Goal: Information Seeking & Learning: Find specific fact

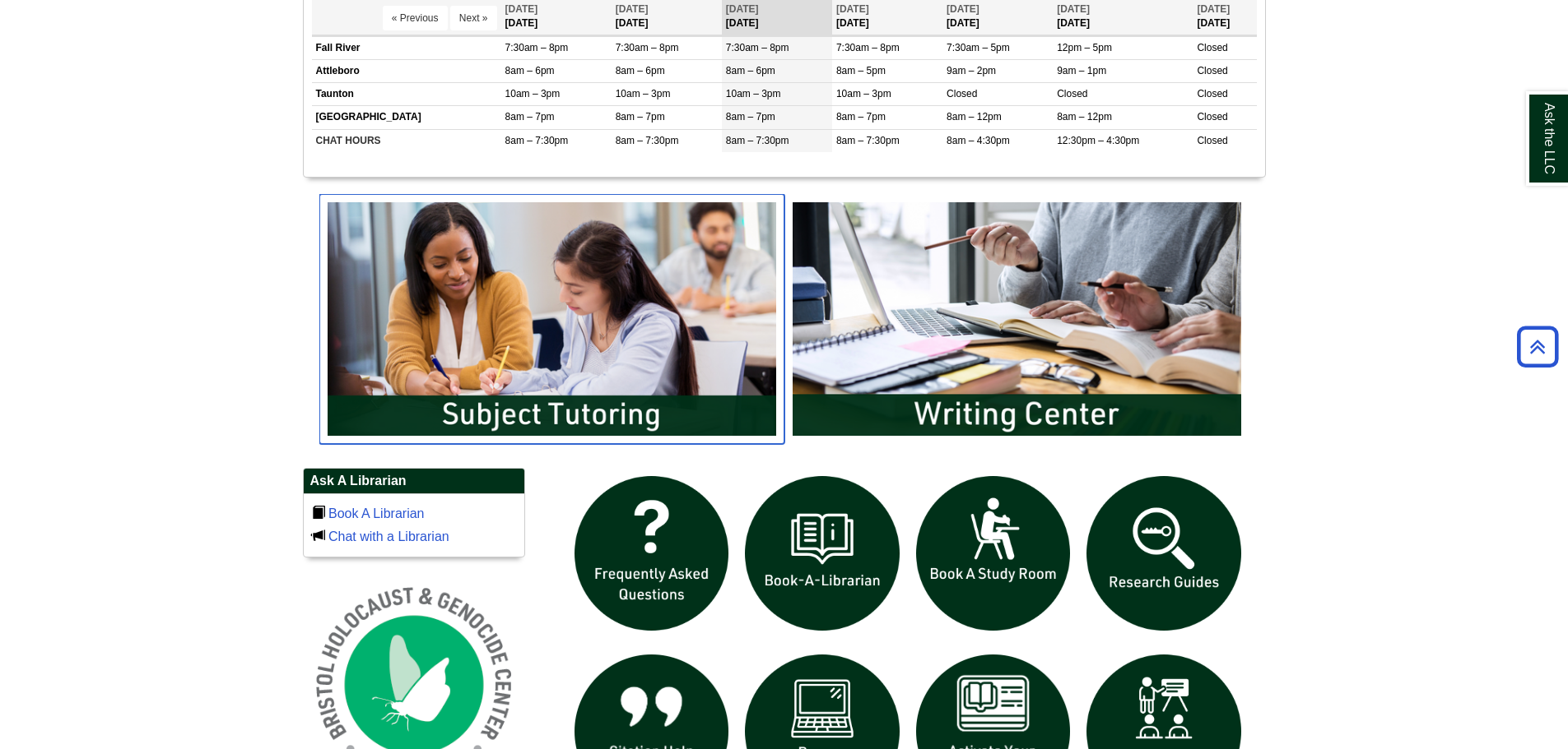
click at [610, 346] on img "slideshow" at bounding box center [552, 319] width 465 height 250
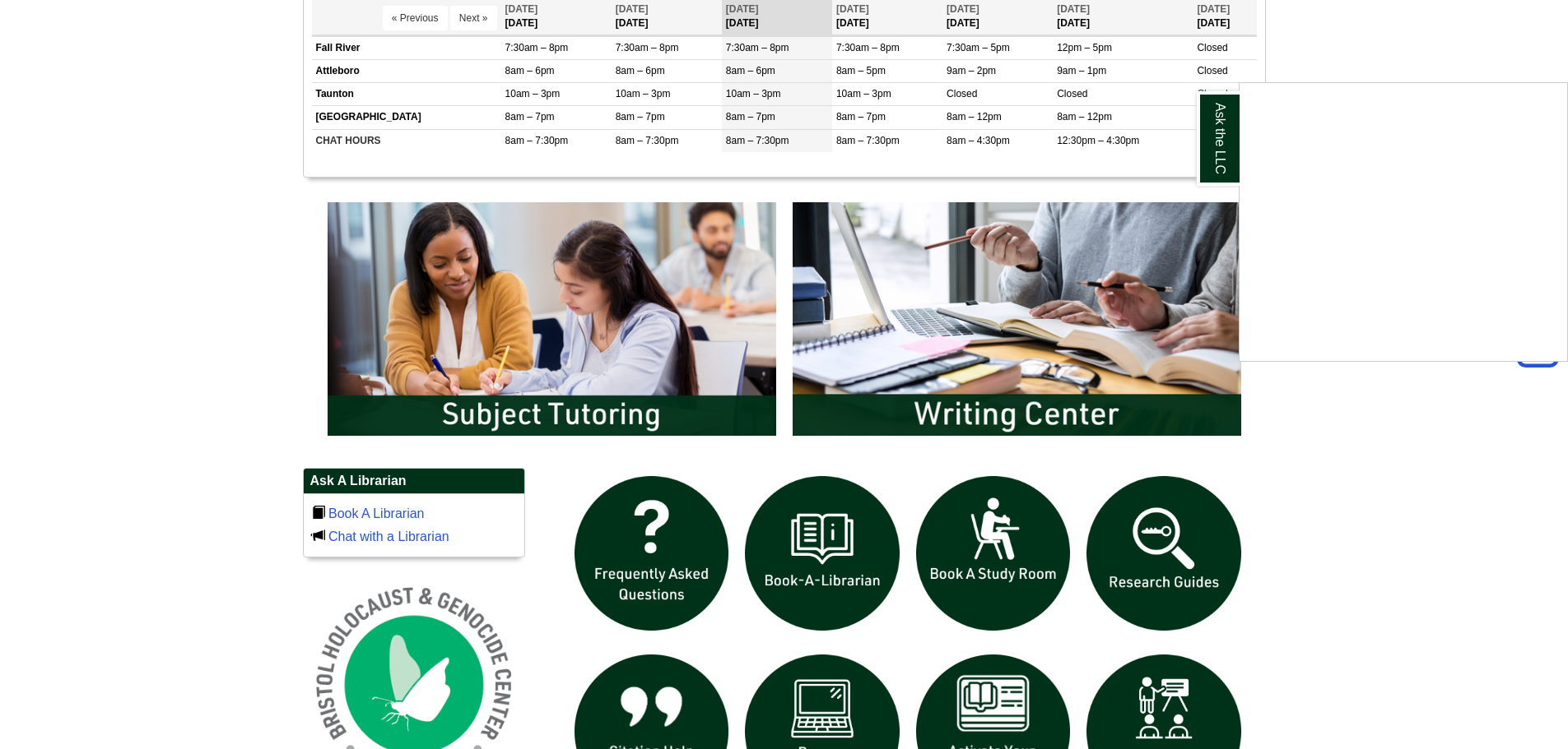
click at [1377, 48] on div "Ask the LLC" at bounding box center [784, 374] width 1568 height 749
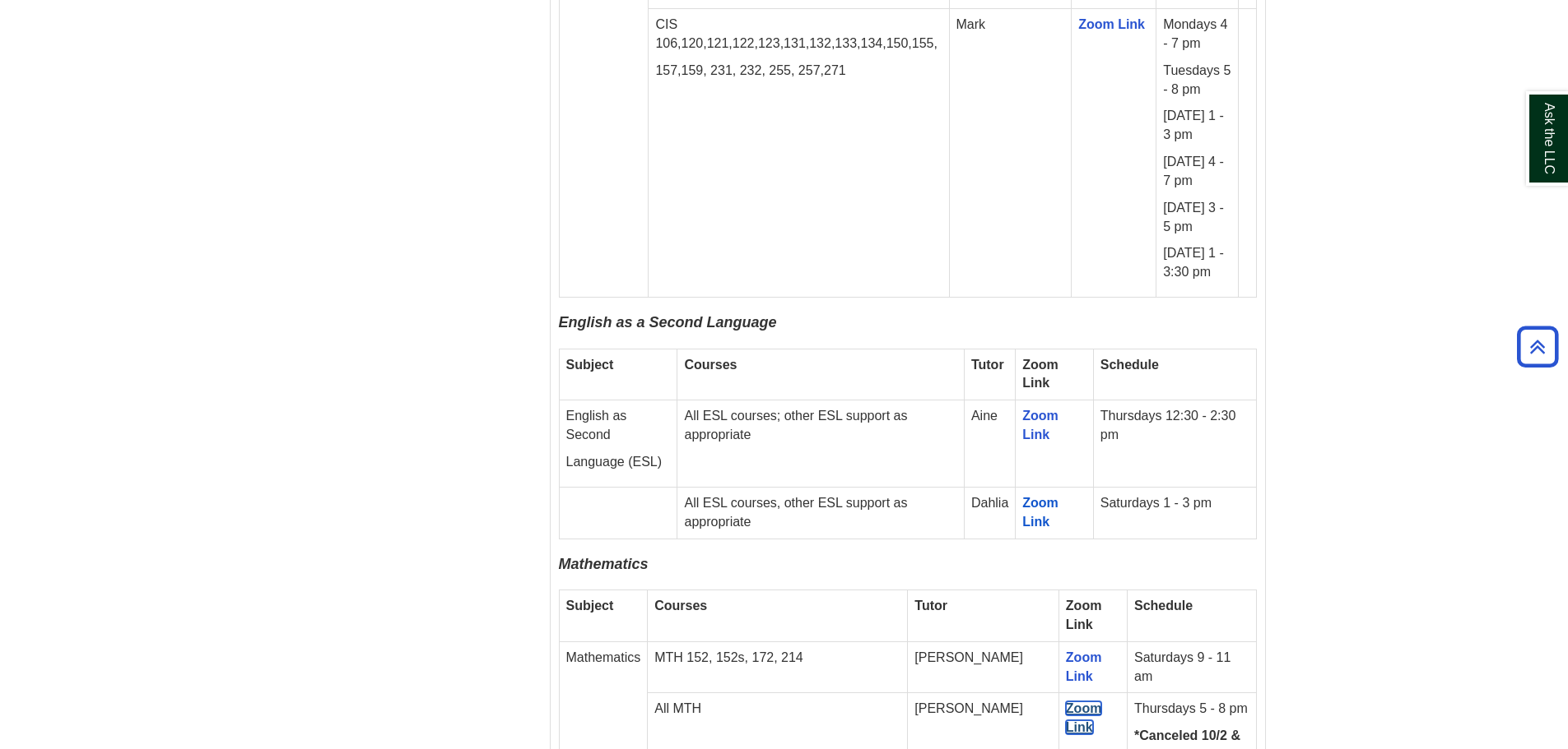
scroll to position [2567, 0]
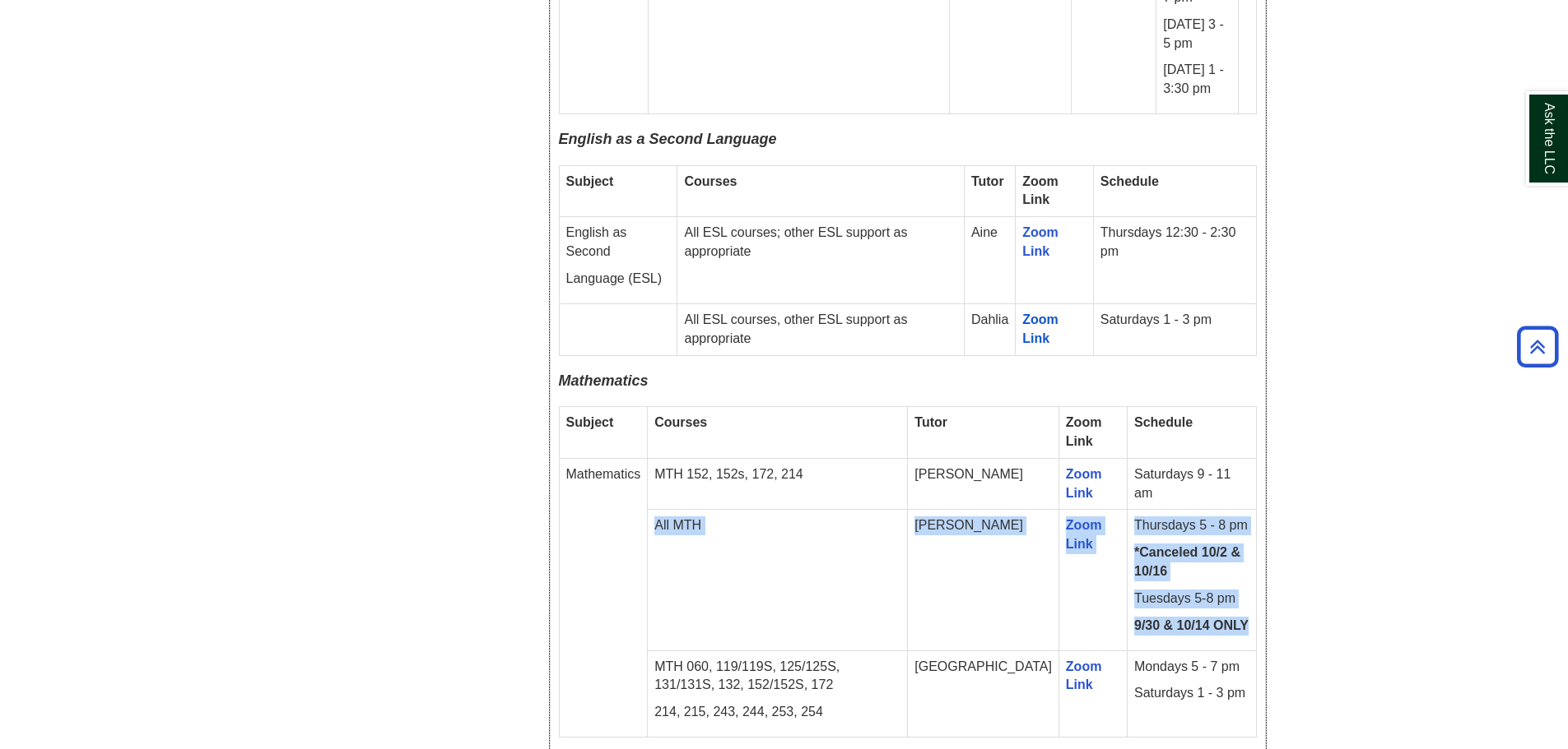
drag, startPoint x: 655, startPoint y: 460, endPoint x: 1237, endPoint y: 552, distance: 589.2
click at [1237, 552] on tr "All MTH [PERSON_NAME] Zoom Link Thursdays 5 - 8 pm *Canceled 10/2 & 10/16 Tuesd…" at bounding box center [907, 580] width 697 height 141
copy tr "All MTH [PERSON_NAME] Zoom Link Thursdays 5 - 8 pm *Canceled 10/2 & 10/16 Tuesd…"
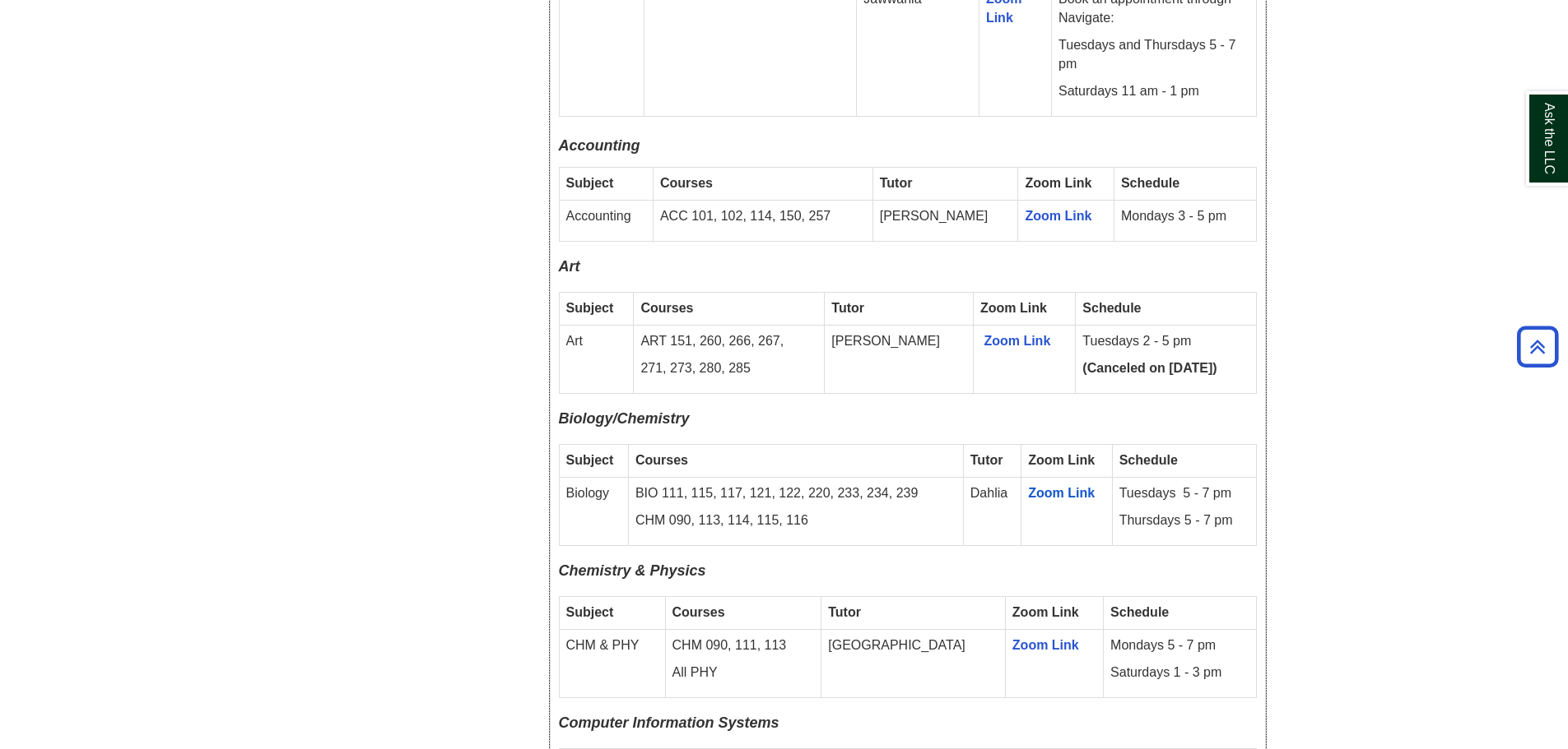
scroll to position [0, 0]
